Goal: Task Accomplishment & Management: Manage account settings

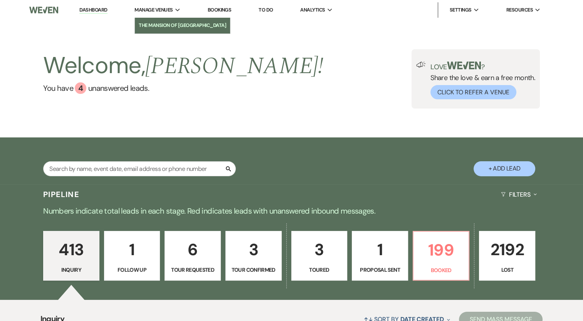
click at [165, 32] on link "The Mansion of [GEOGRAPHIC_DATA]" at bounding box center [182, 25] width 95 height 15
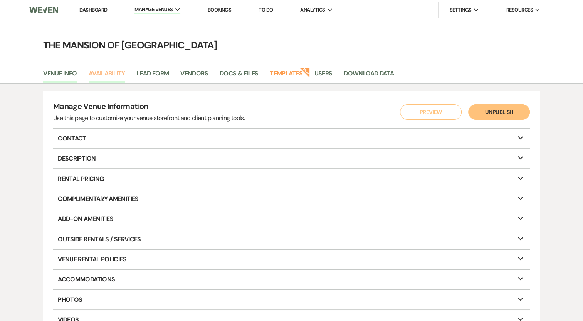
click at [111, 77] on link "Availability" at bounding box center [107, 76] width 36 height 15
select select "2"
select select "2026"
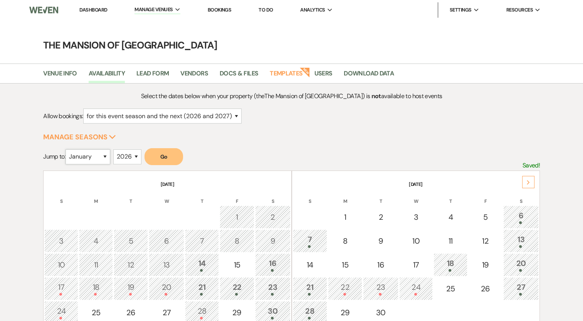
click at [102, 156] on select "January February March April May June July August September October November De…" at bounding box center [87, 156] width 45 height 15
select select "5"
click at [67, 149] on select "January February March April May June July August September October November De…" at bounding box center [87, 156] width 45 height 15
click at [162, 156] on button "Go" at bounding box center [163, 156] width 39 height 17
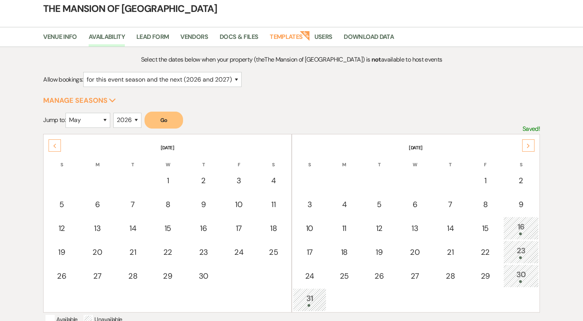
scroll to position [39, 0]
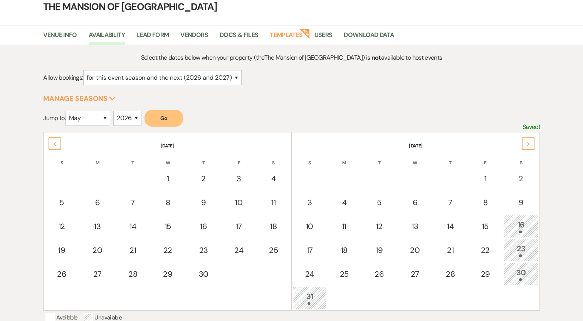
click at [518, 219] on div "16" at bounding box center [520, 226] width 27 height 14
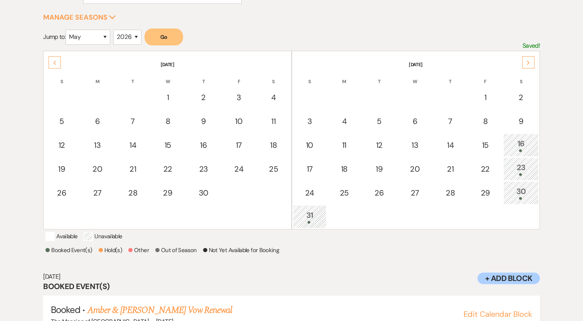
scroll to position [155, 0]
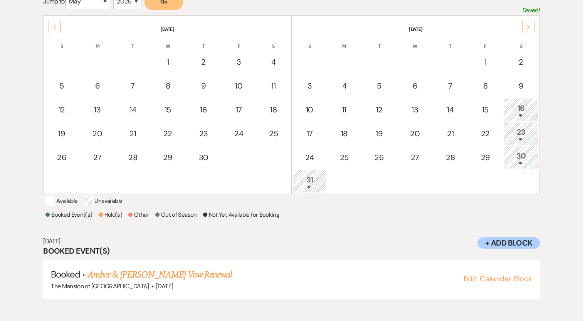
click at [527, 29] on div "Next" at bounding box center [528, 27] width 12 height 12
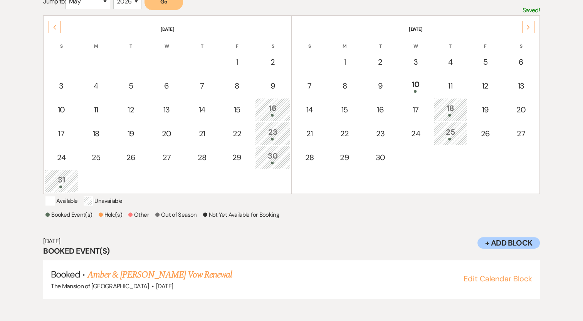
click at [458, 132] on div "25" at bounding box center [450, 133] width 25 height 14
